Goal: Navigation & Orientation: Find specific page/section

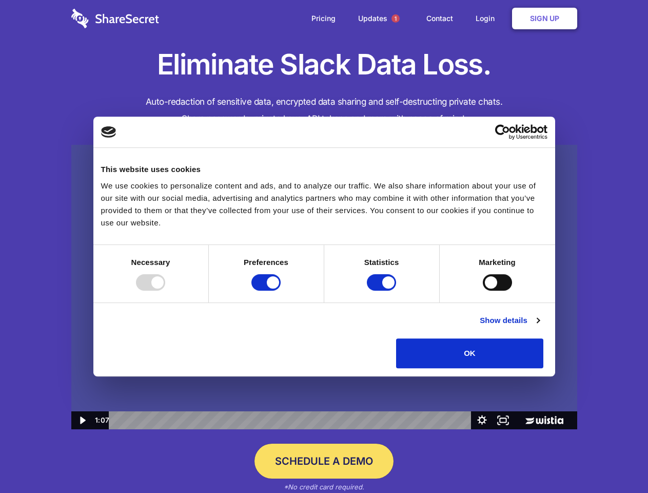
click at [324, 246] on img at bounding box center [324, 287] width 506 height 285
click at [165, 290] on div at bounding box center [150, 282] width 29 height 16
click at [281, 290] on input "Preferences" at bounding box center [265, 282] width 29 height 16
checkbox input "false"
click at [383, 290] on input "Statistics" at bounding box center [381, 282] width 29 height 16
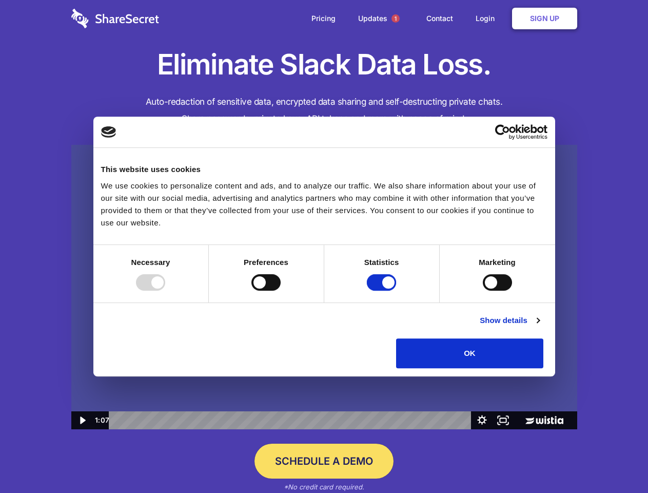
checkbox input "false"
click at [483, 290] on input "Marketing" at bounding box center [497, 282] width 29 height 16
checkbox input "true"
click at [539, 326] on link "Show details" at bounding box center [510, 320] width 60 height 12
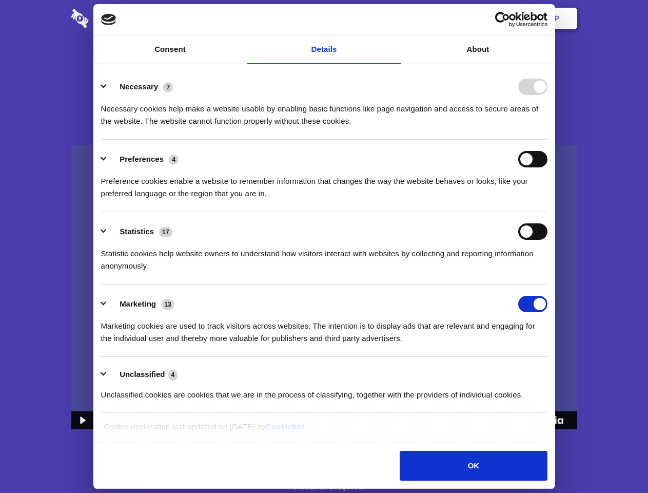
click at [548, 140] on li "Necessary 7 Necessary cookies help make a website usable by enabling basic func…" at bounding box center [324, 103] width 447 height 72
click at [395, 18] on span "1" at bounding box center [396, 18] width 8 height 8
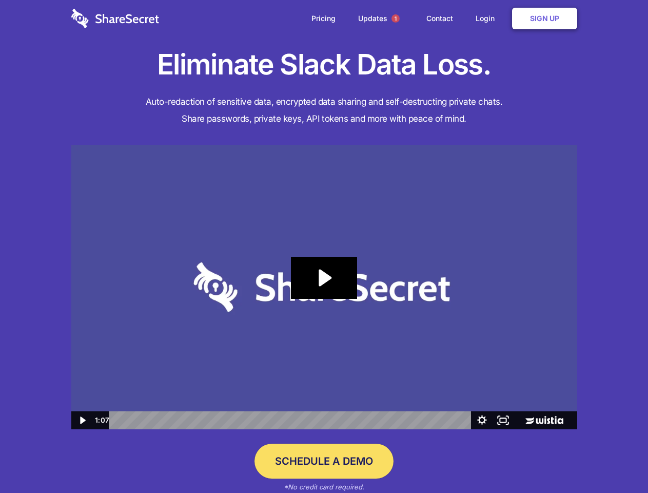
click at [324, 287] on icon "Play Video: Sharesecret Slack Extension" at bounding box center [324, 278] width 66 height 42
